Goal: Check status: Check status

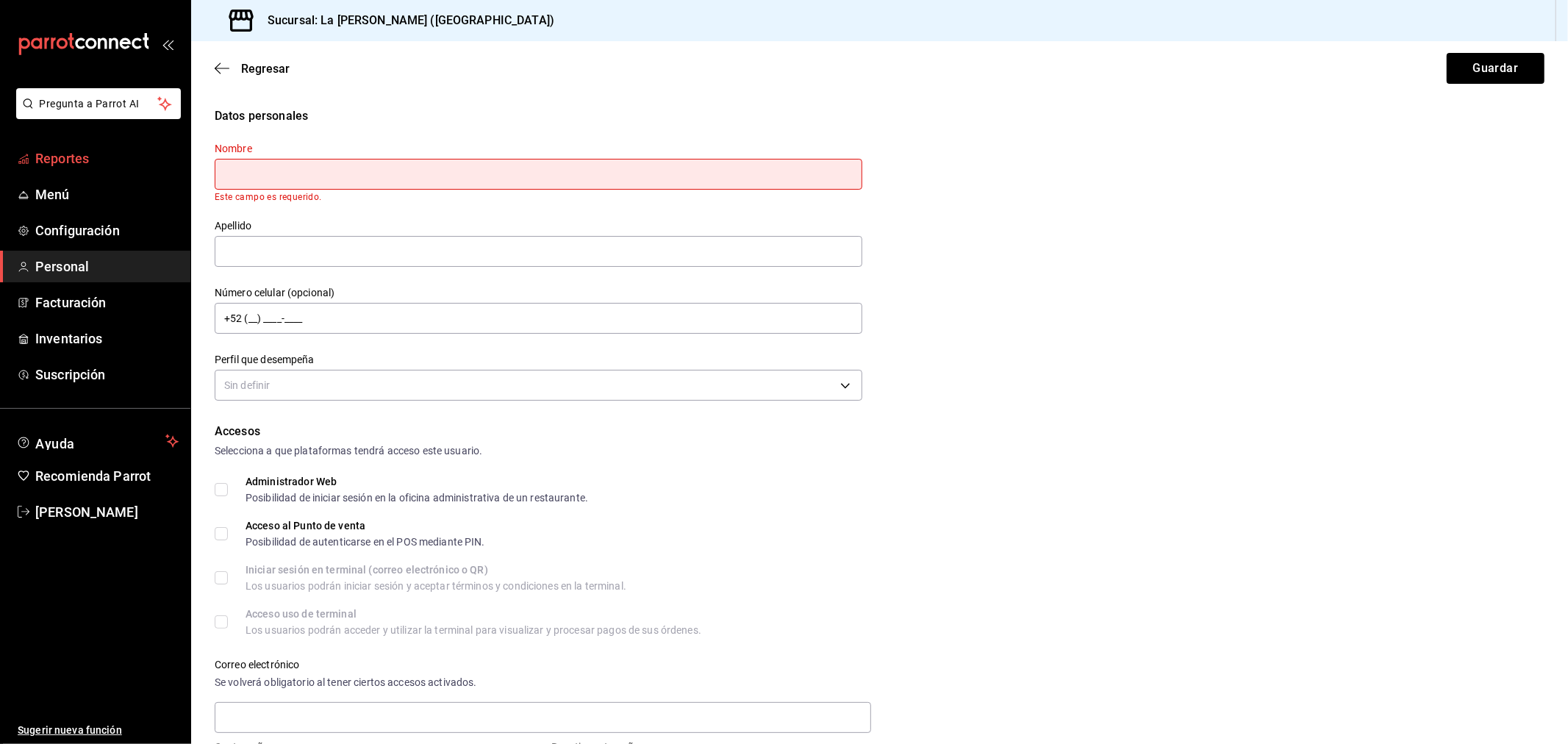
click at [35, 167] on span "Reportes" at bounding box center [106, 159] width 143 height 20
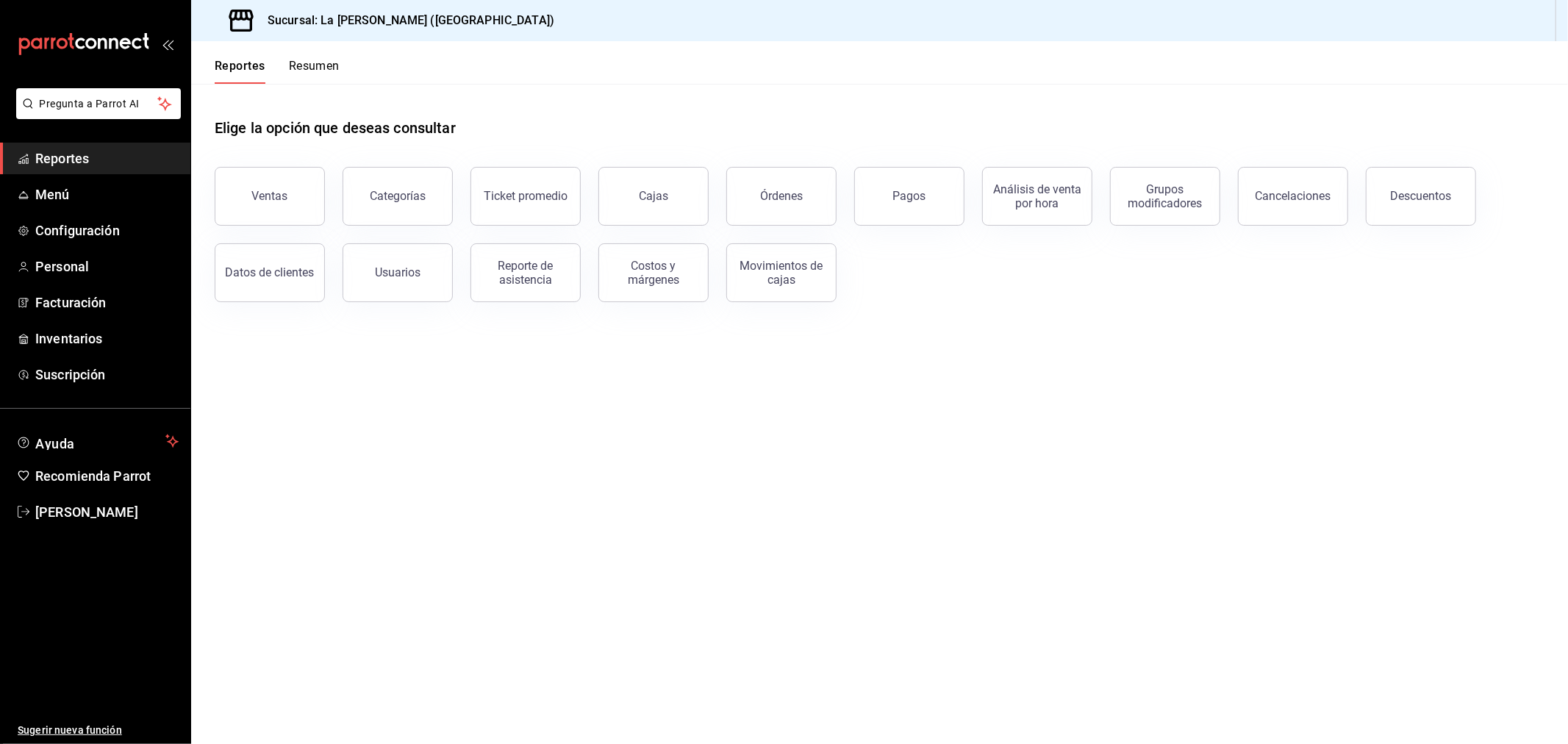
click at [306, 187] on button "Ventas" at bounding box center [270, 196] width 110 height 59
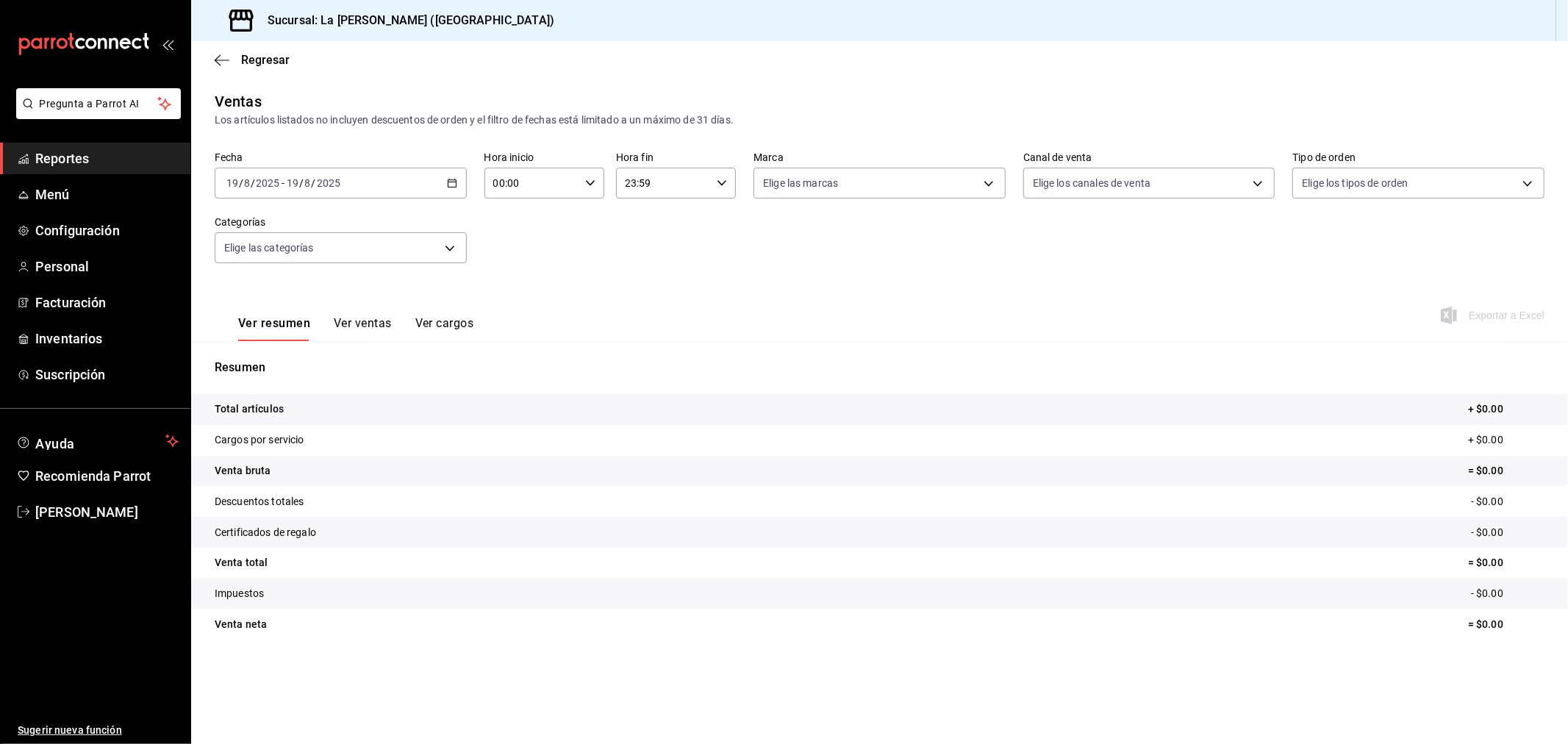
click at [422, 189] on div "[DATE] [DATE] - [DATE] [DATE]" at bounding box center [340, 183] width 252 height 31
click at [296, 354] on span "Rango de fechas" at bounding box center [284, 360] width 114 height 15
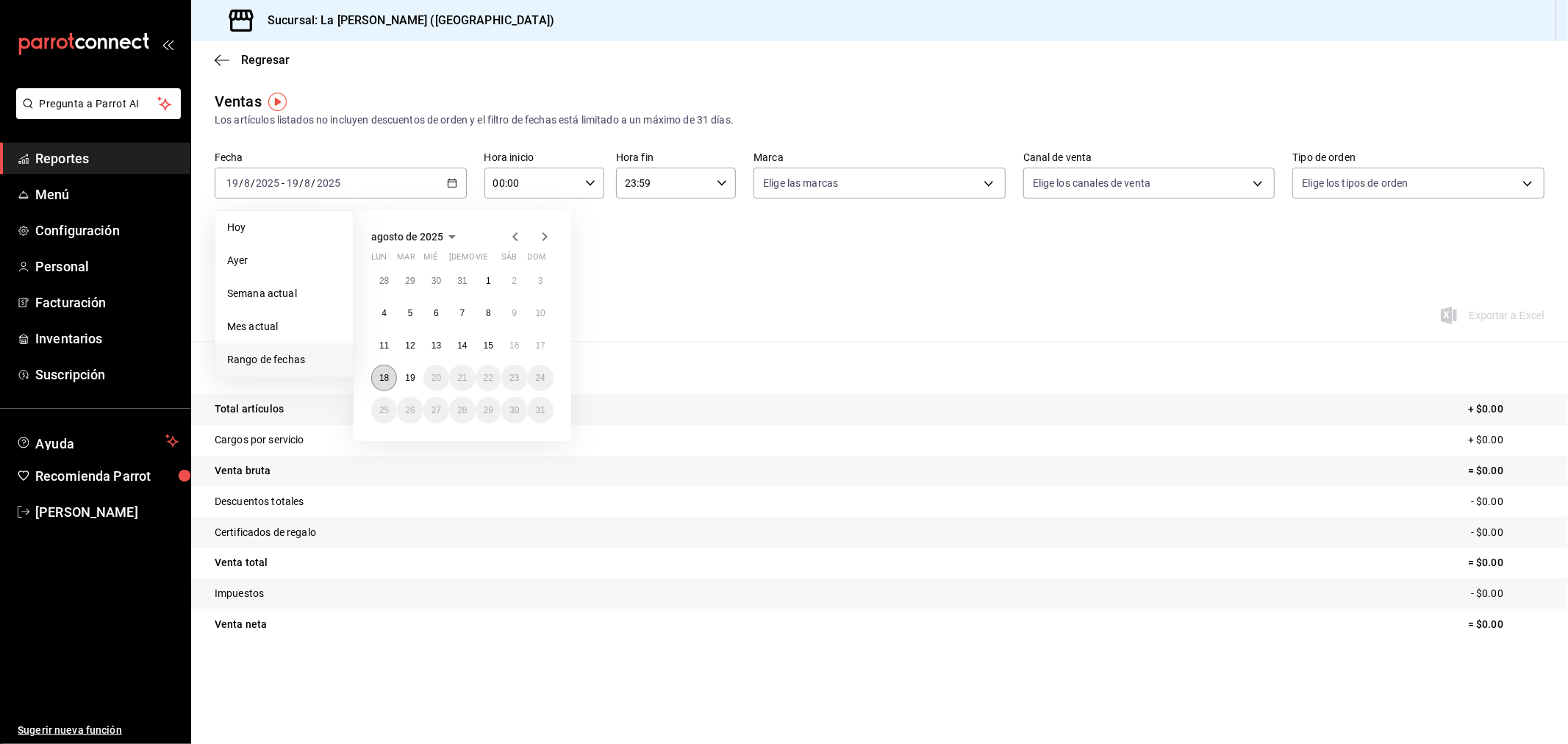
click at [390, 373] on button "18" at bounding box center [384, 377] width 26 height 26
click at [406, 377] on abbr "19" at bounding box center [410, 377] width 10 height 11
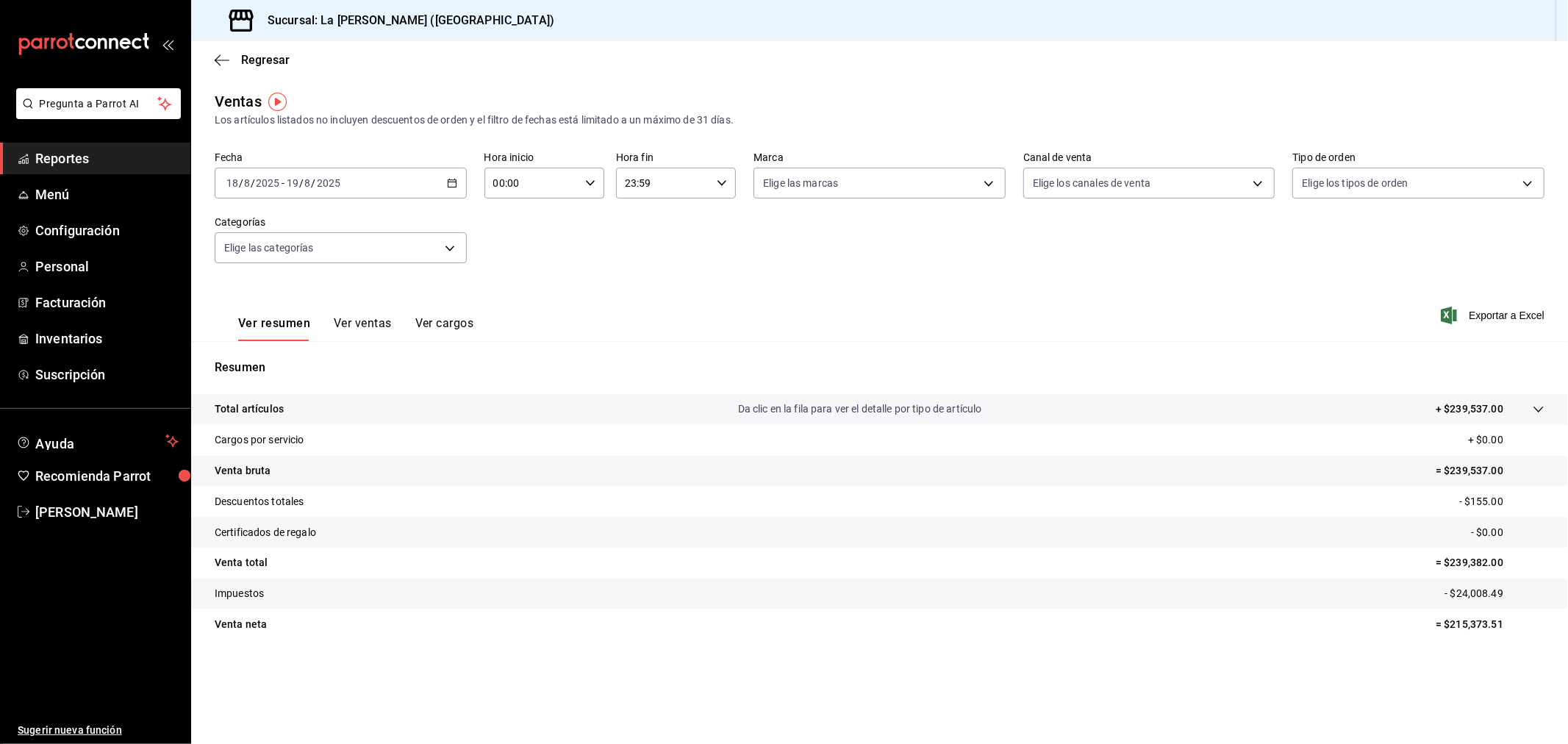
click at [543, 184] on input "00:00" at bounding box center [532, 183] width 95 height 29
click at [512, 317] on button "10" at bounding box center [515, 329] width 54 height 29
type input "10:00"
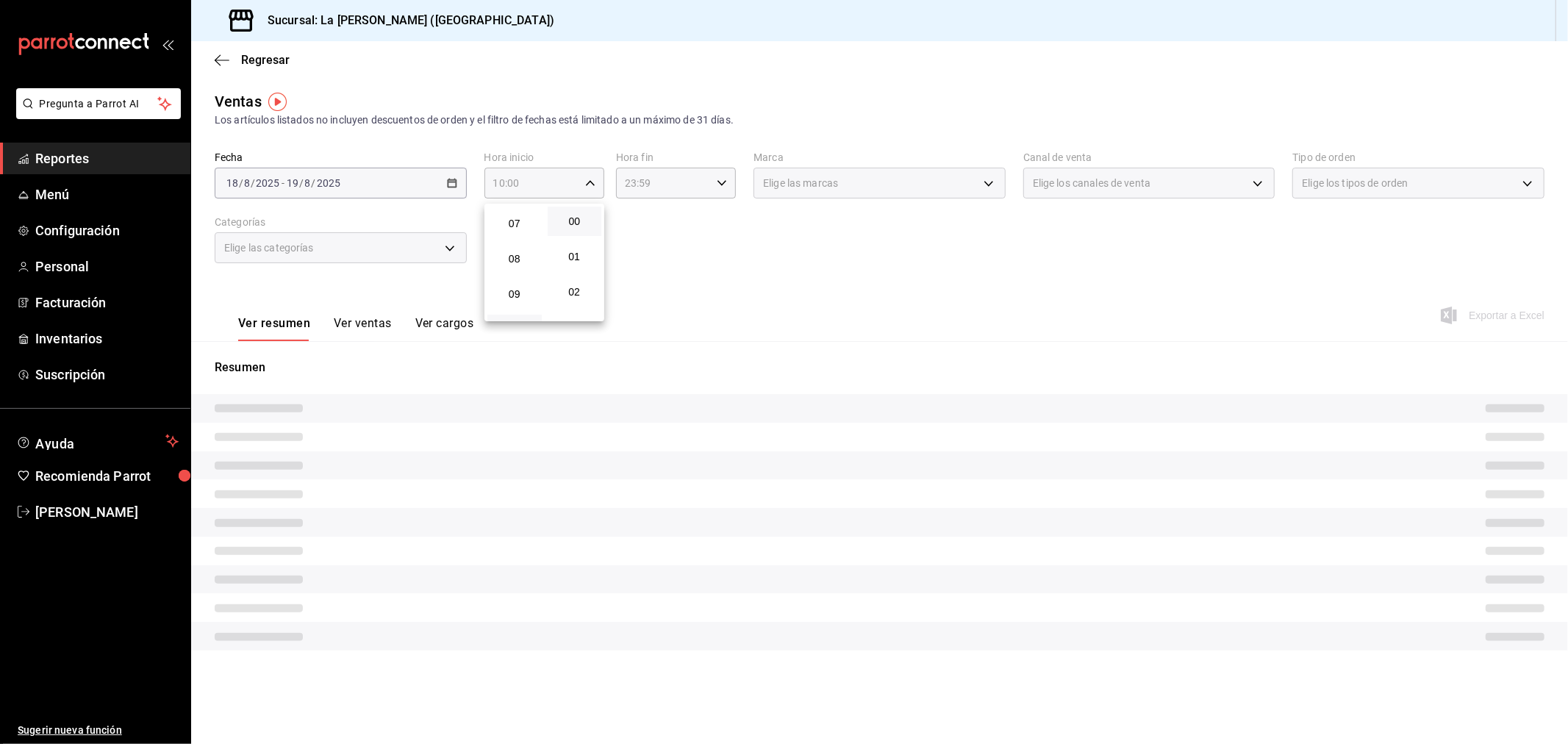
click at [676, 186] on div at bounding box center [784, 372] width 1568 height 744
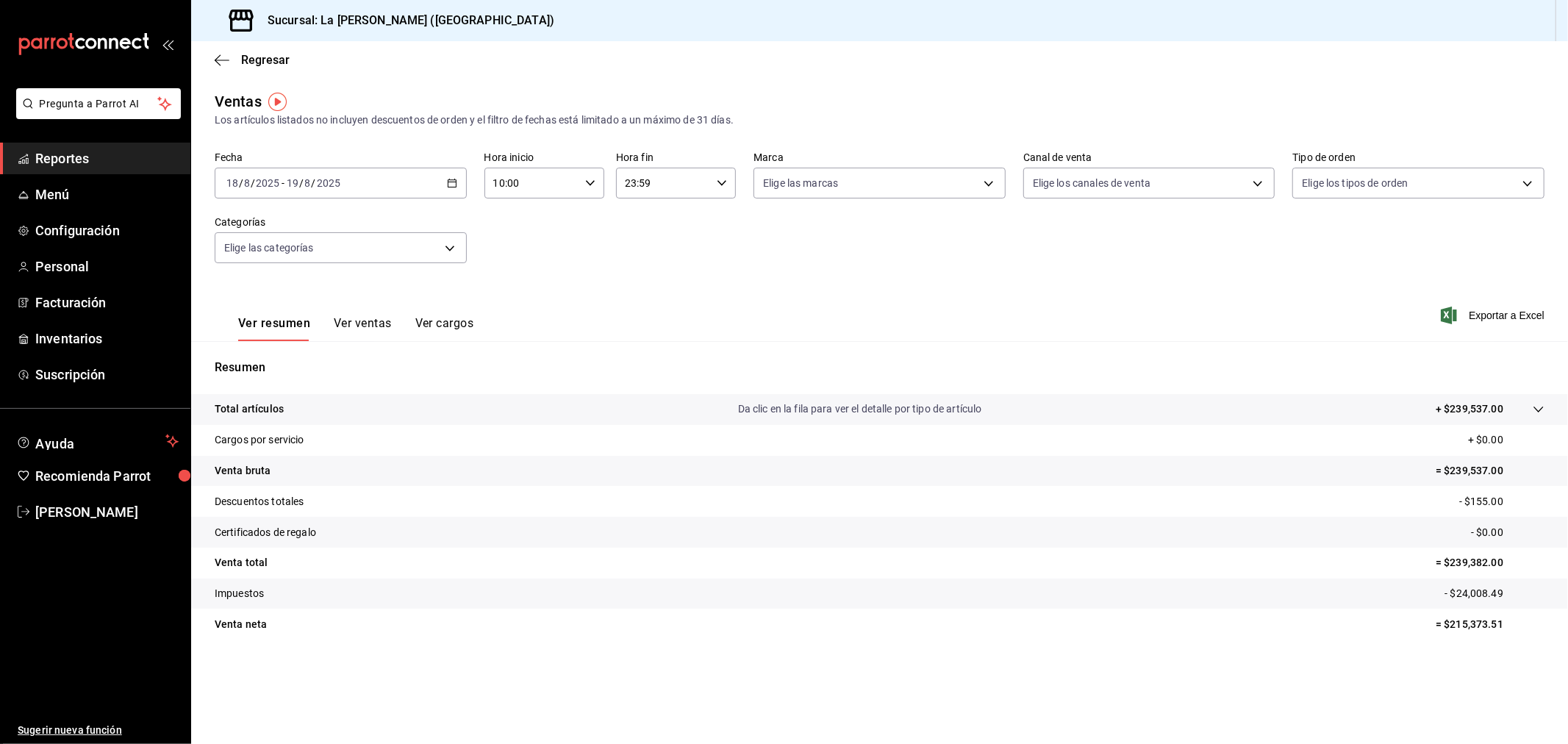
click at [676, 186] on input "23:59" at bounding box center [664, 183] width 95 height 29
click at [655, 218] on button "04" at bounding box center [646, 213] width 54 height 29
type input "04:59"
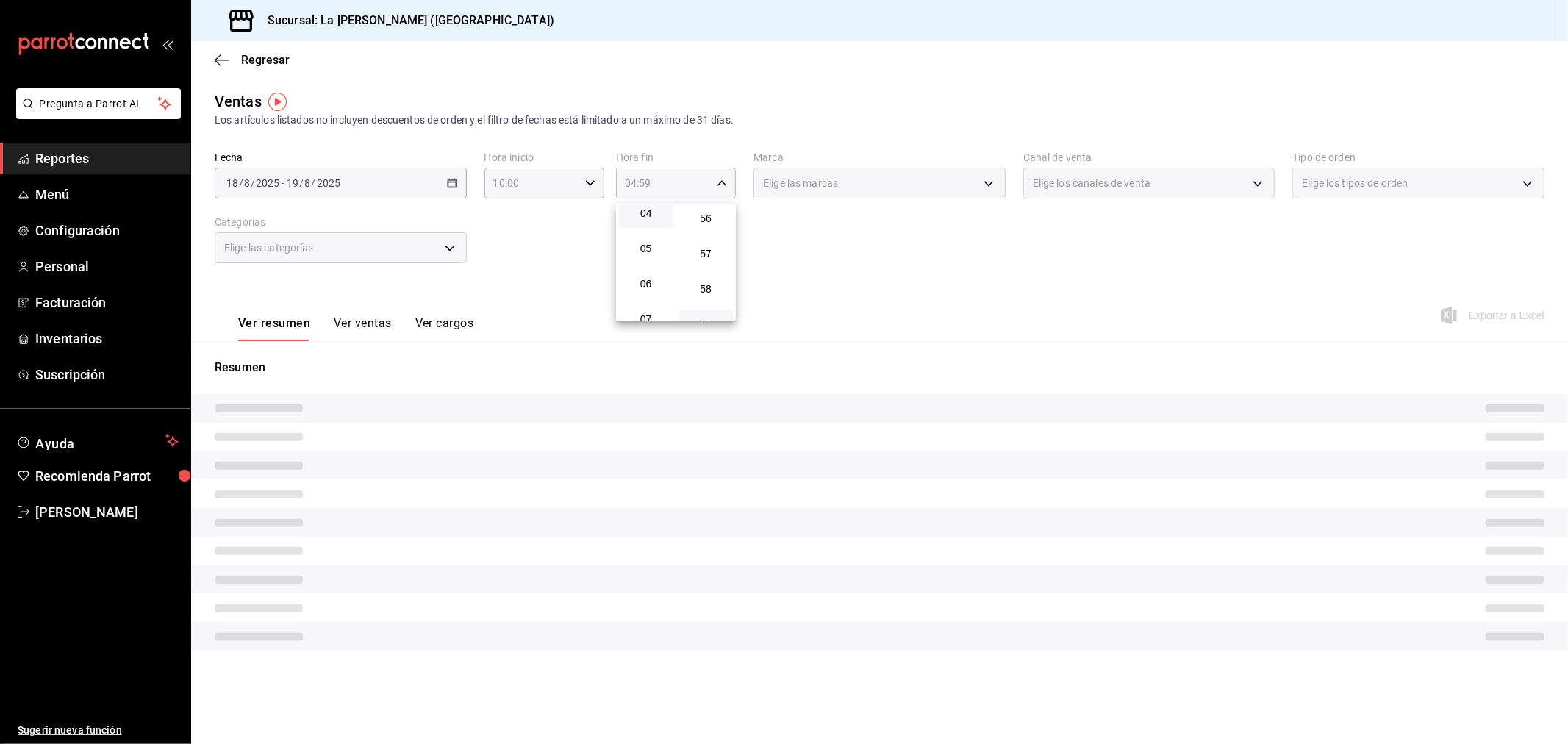
click at [593, 263] on div at bounding box center [784, 372] width 1568 height 744
